Goal: Connect with others: Connect with others

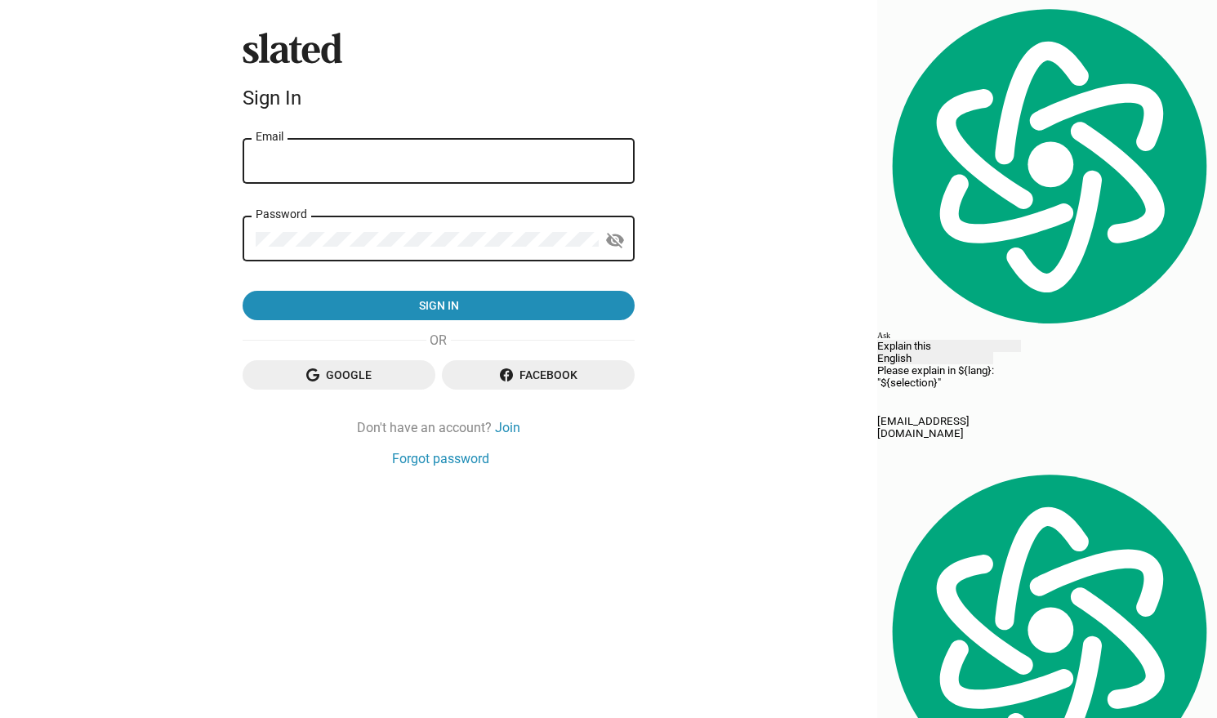
select select "English"
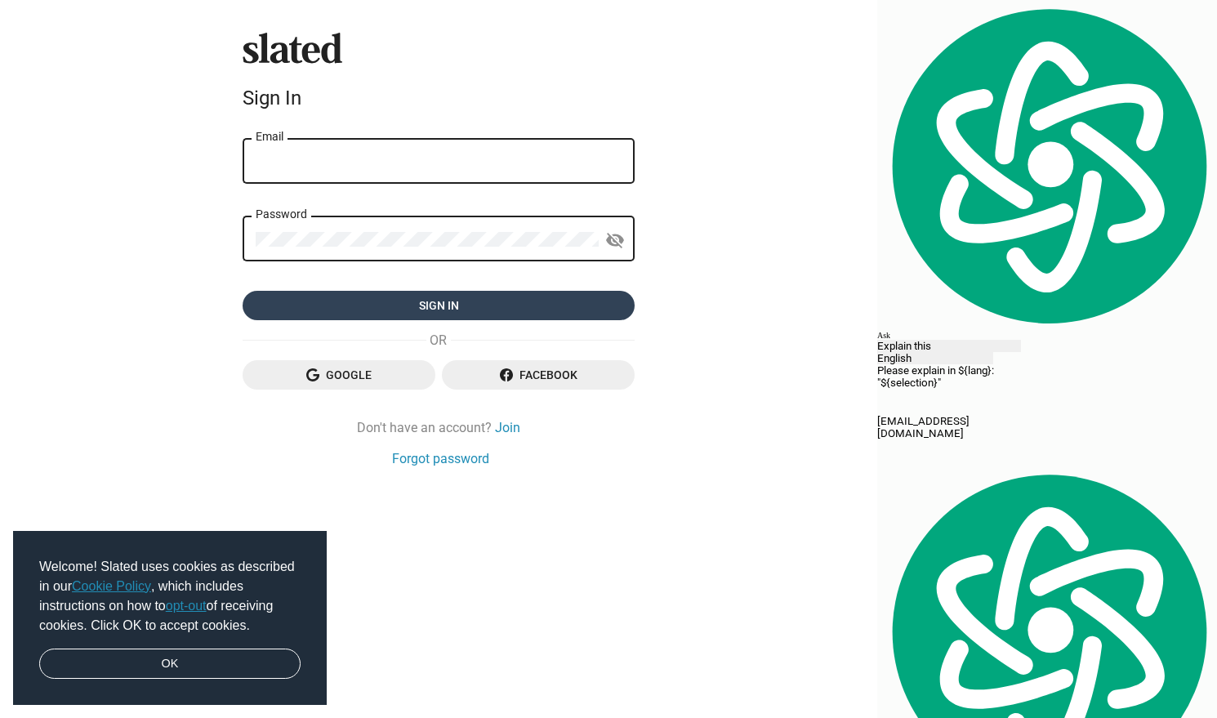
type input "[EMAIL_ADDRESS][DOMAIN_NAME]"
click at [613, 309] on span "Sign in" at bounding box center [439, 305] width 366 height 29
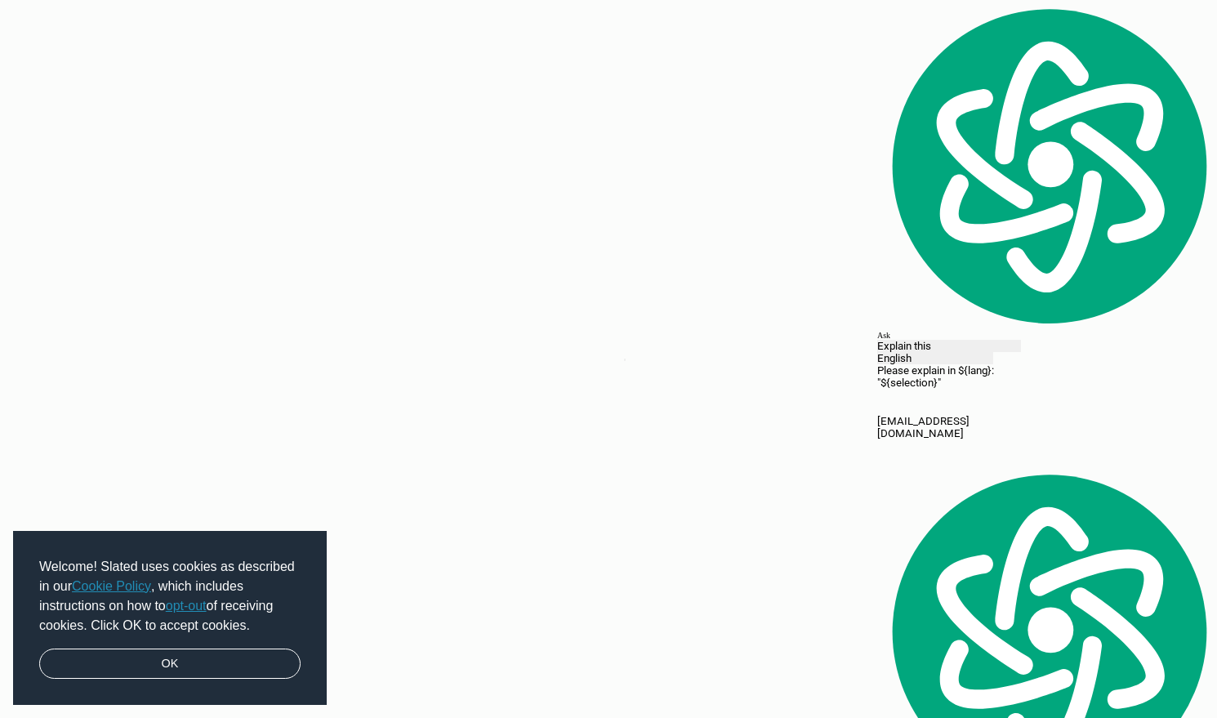
select select "English"
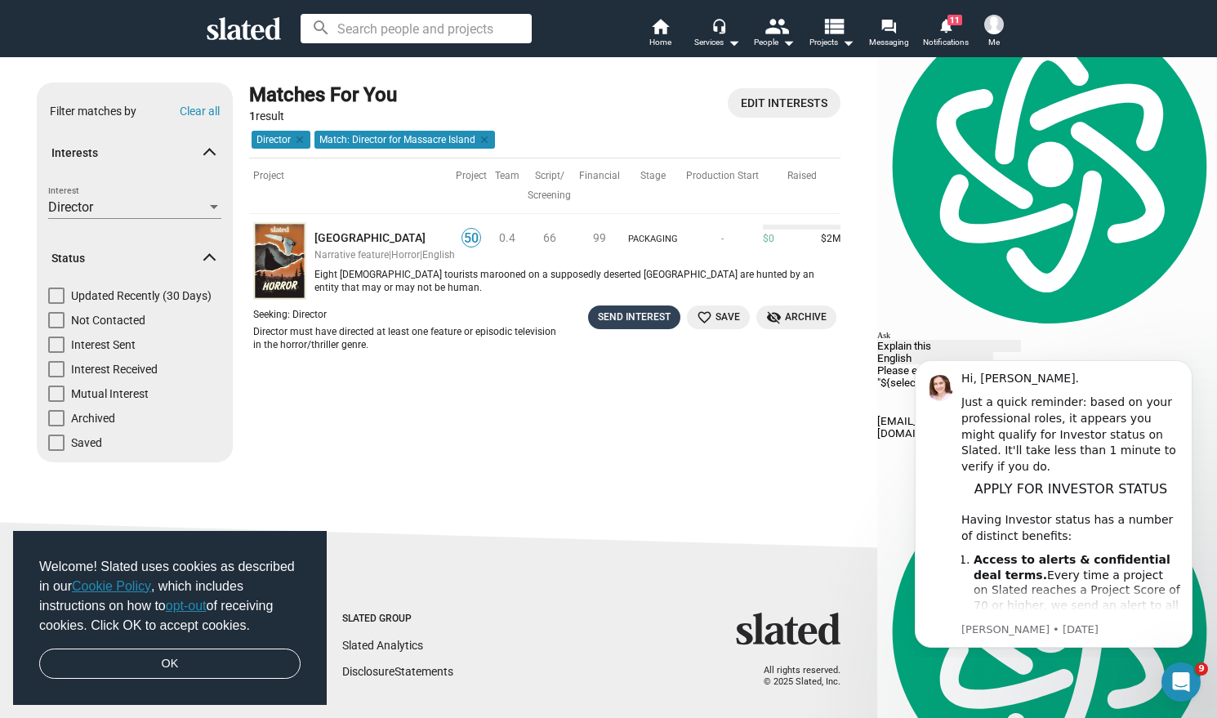
click at [670, 315] on div "Send Interest" at bounding box center [634, 317] width 73 height 17
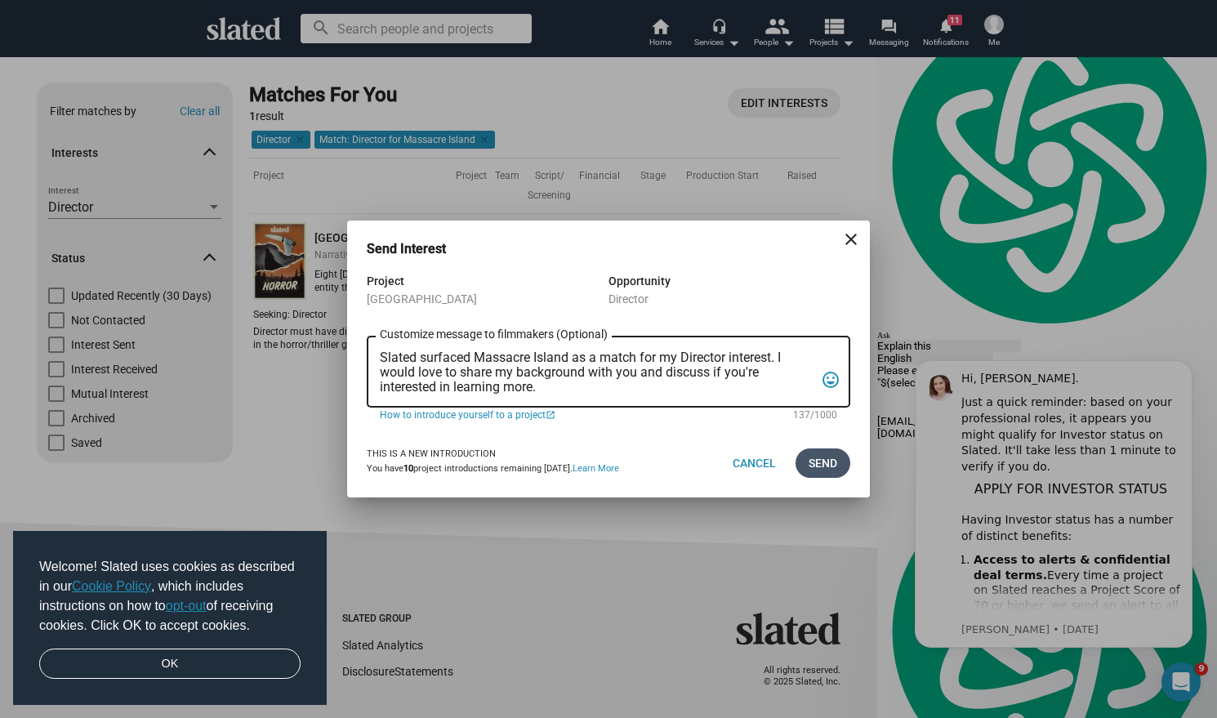
click at [823, 461] on span "Send" at bounding box center [822, 462] width 29 height 29
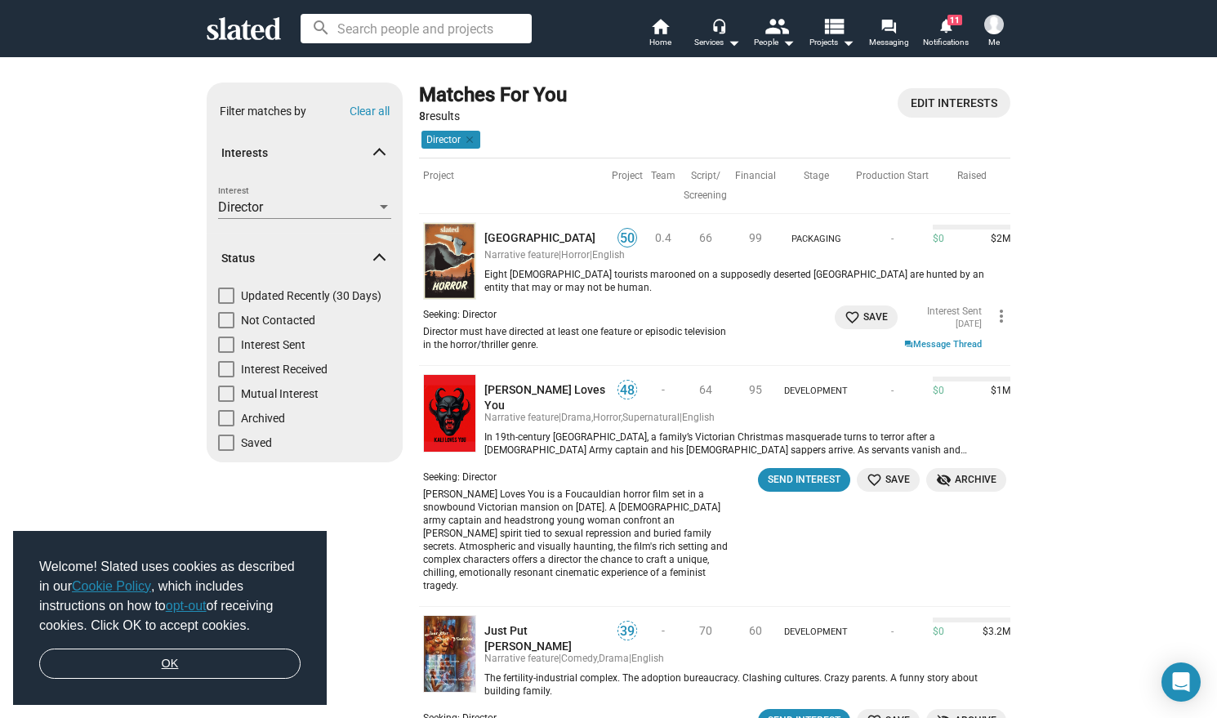
click at [179, 661] on link "OK" at bounding box center [169, 663] width 261 height 31
select select "English"
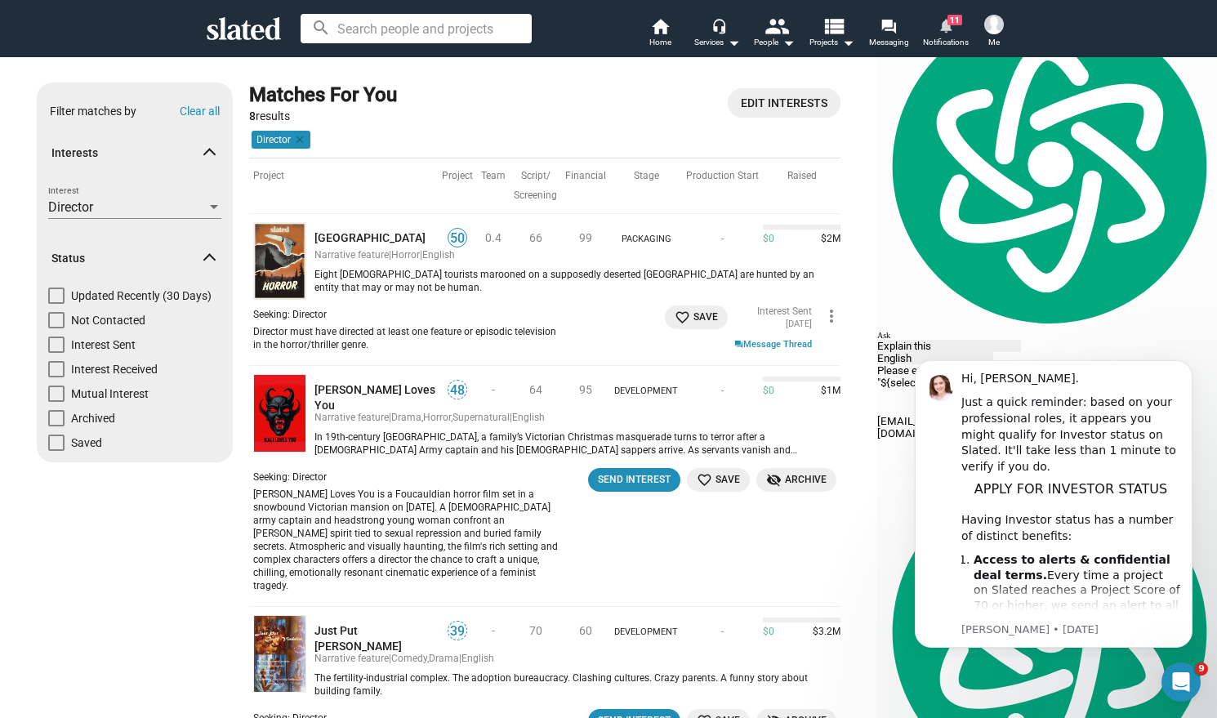
click at [949, 24] on span "11" at bounding box center [954, 20] width 15 height 11
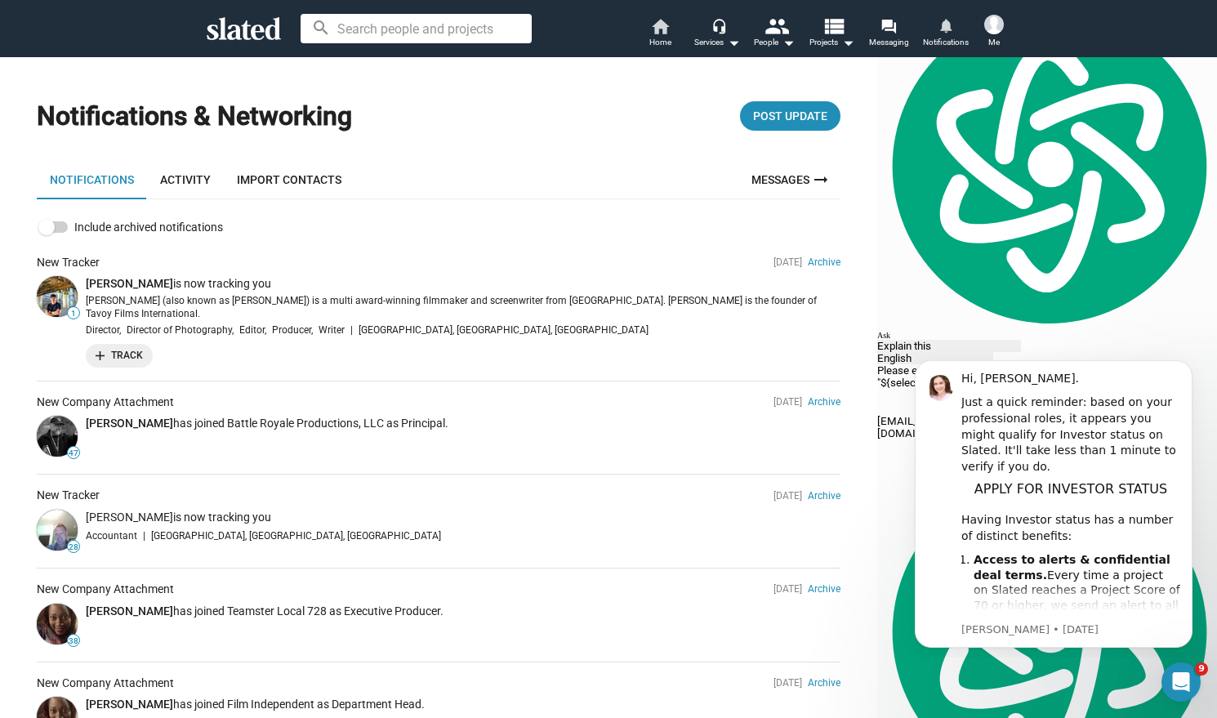
click at [659, 27] on mat-icon "home" at bounding box center [660, 26] width 20 height 20
